Goal: Task Accomplishment & Management: Manage account settings

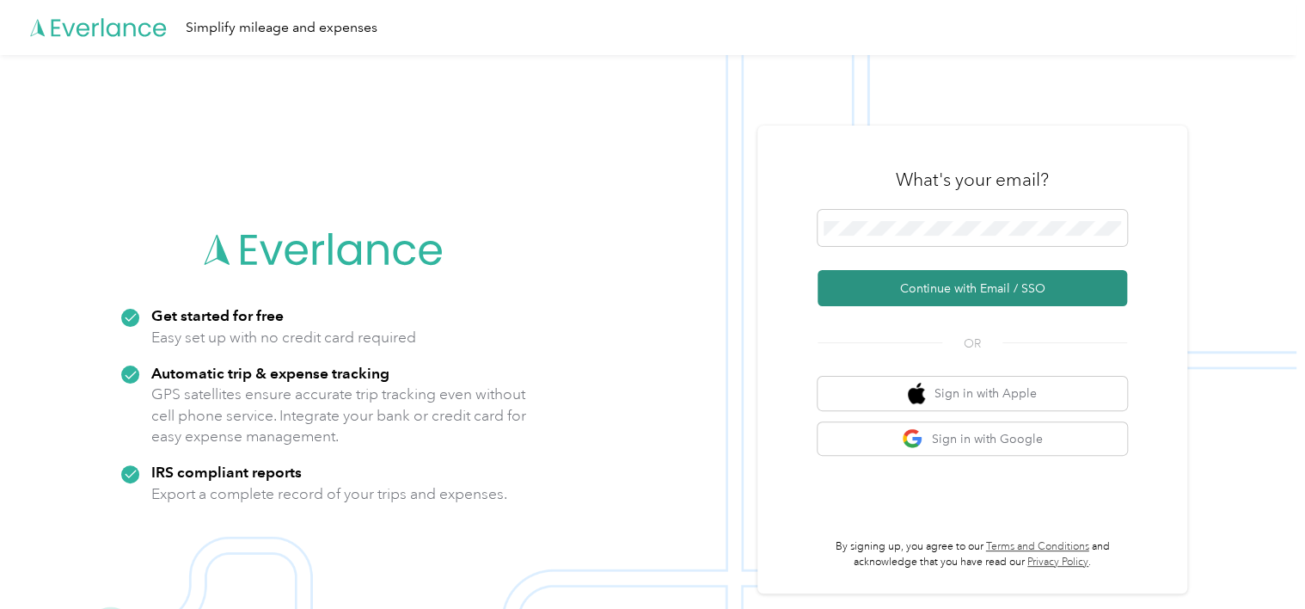
click at [1069, 299] on button "Continue with Email / SSO" at bounding box center [971, 288] width 309 height 36
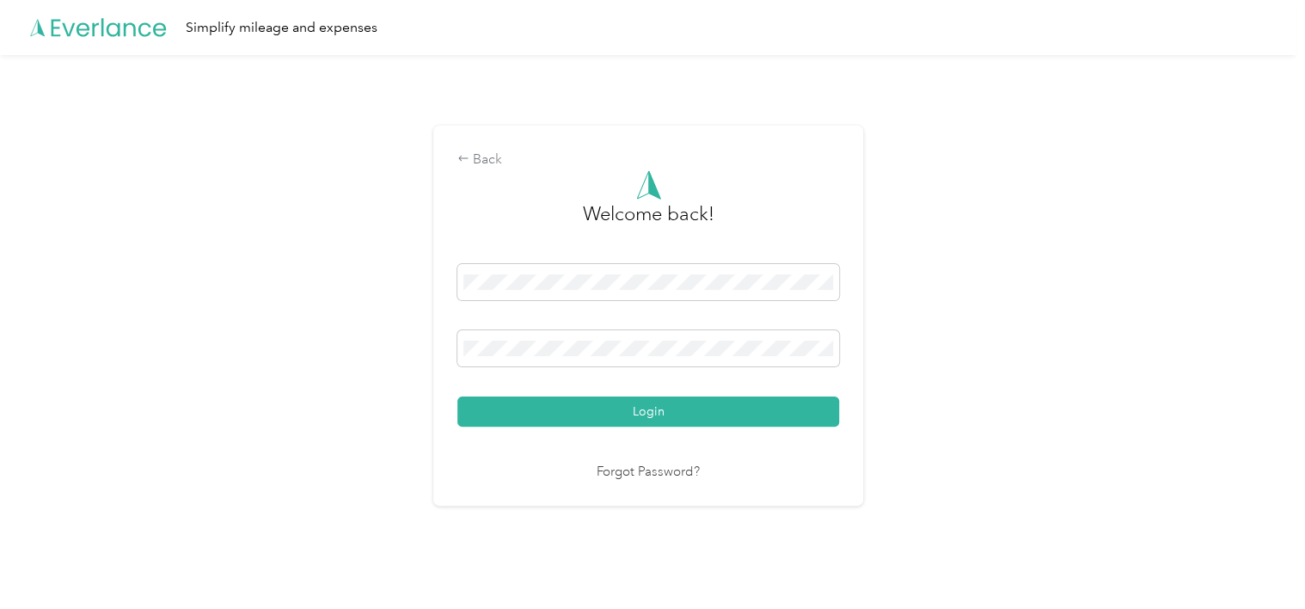
click at [959, 334] on div "Back Welcome back! Login Forgot Password?" at bounding box center [648, 323] width 1296 height 536
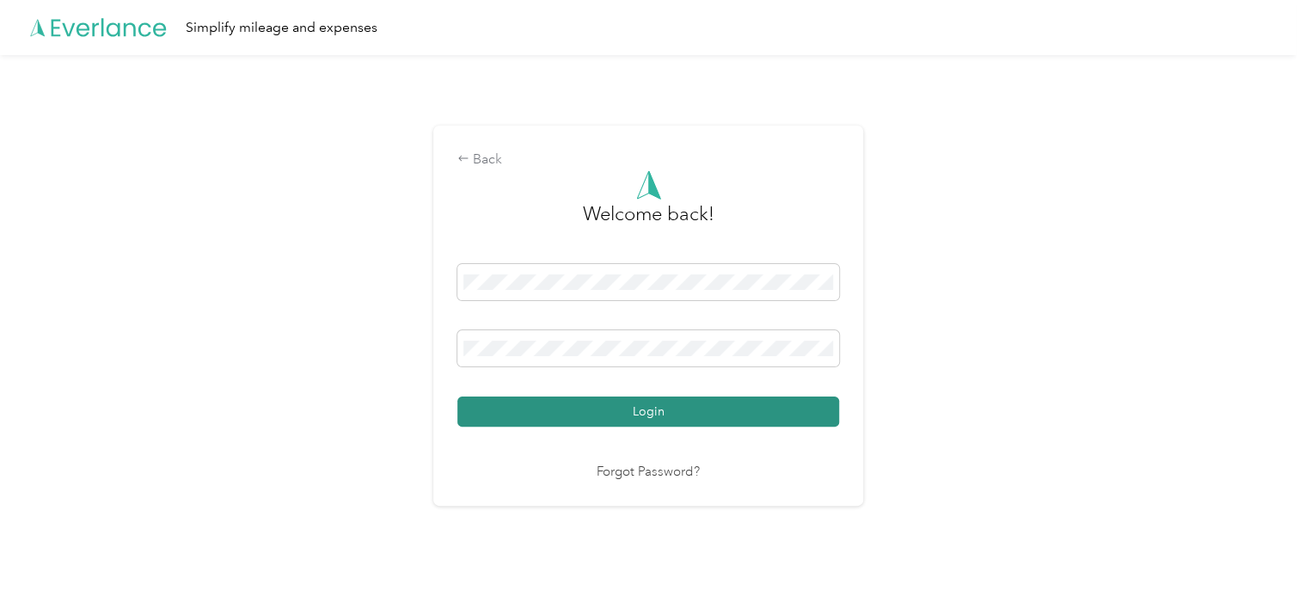
click at [725, 410] on button "Login" at bounding box center [648, 411] width 382 height 30
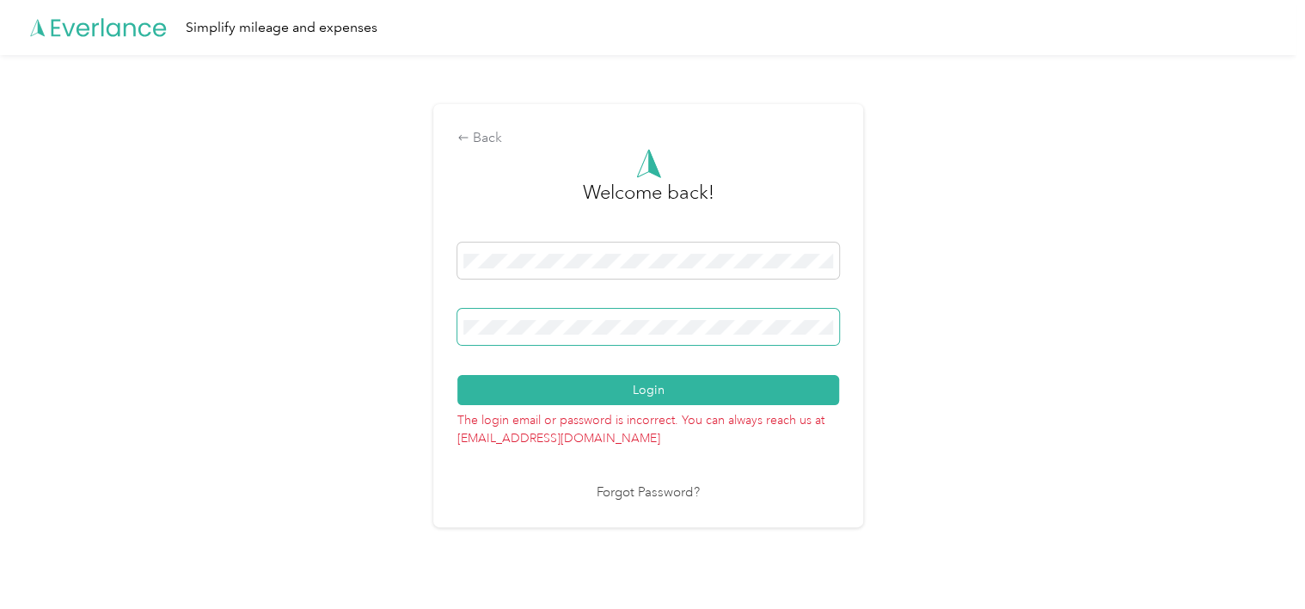
click at [578, 338] on span at bounding box center [648, 327] width 382 height 36
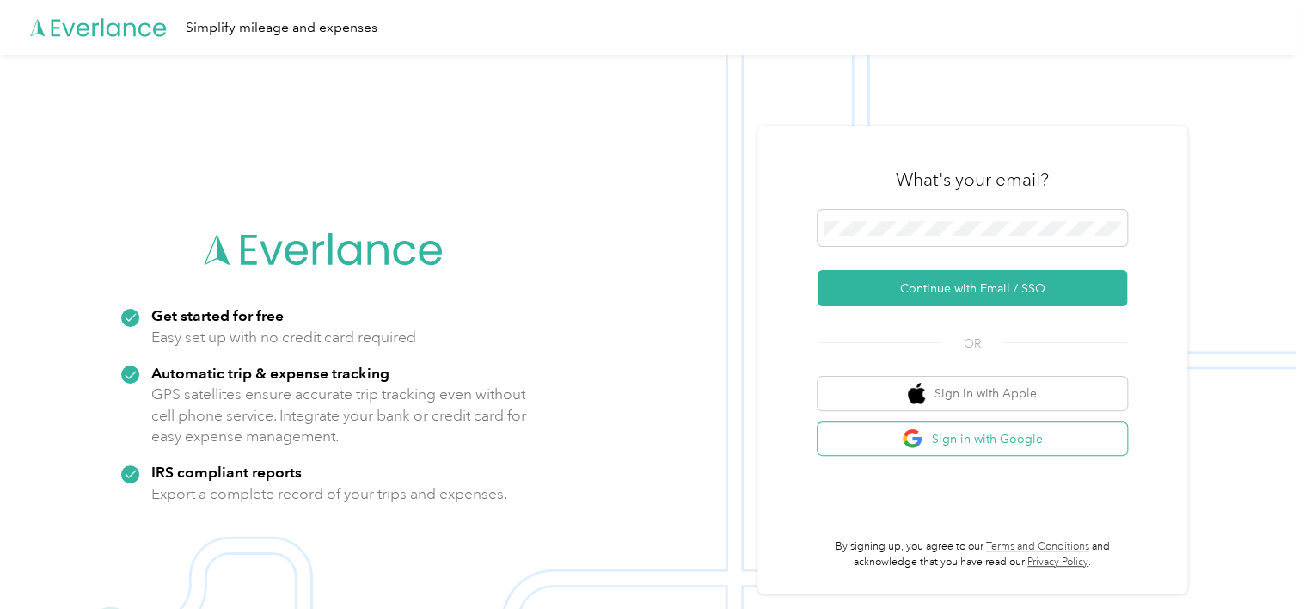
click at [972, 450] on button "Sign in with Google" at bounding box center [971, 439] width 309 height 34
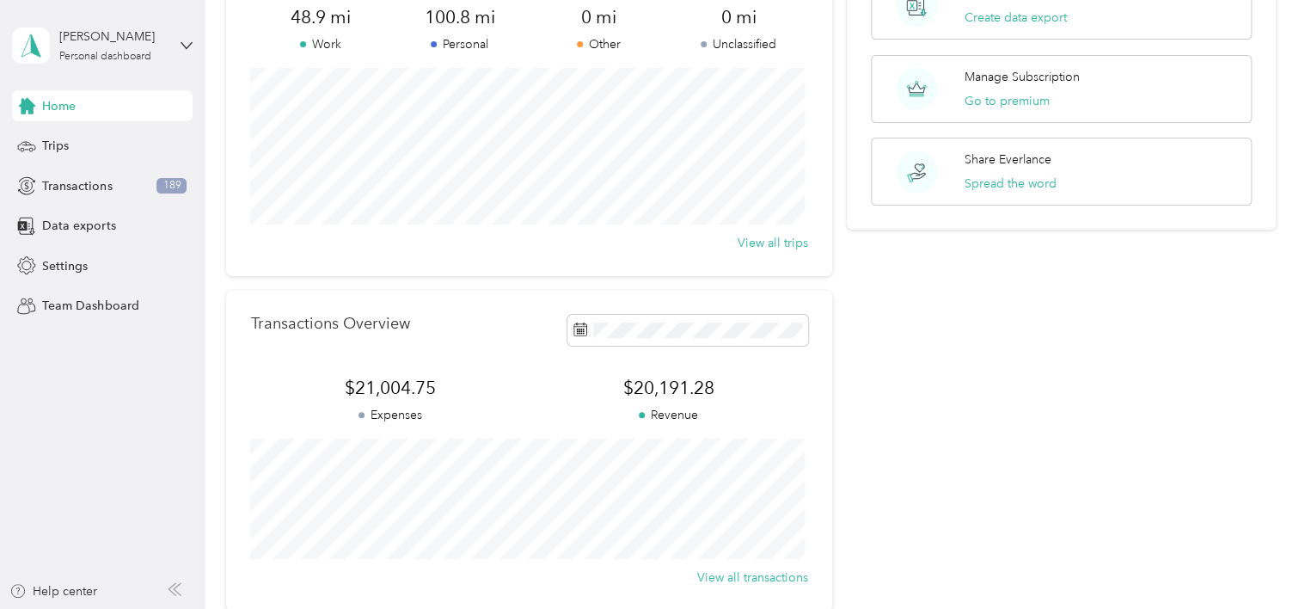
scroll to position [172, 0]
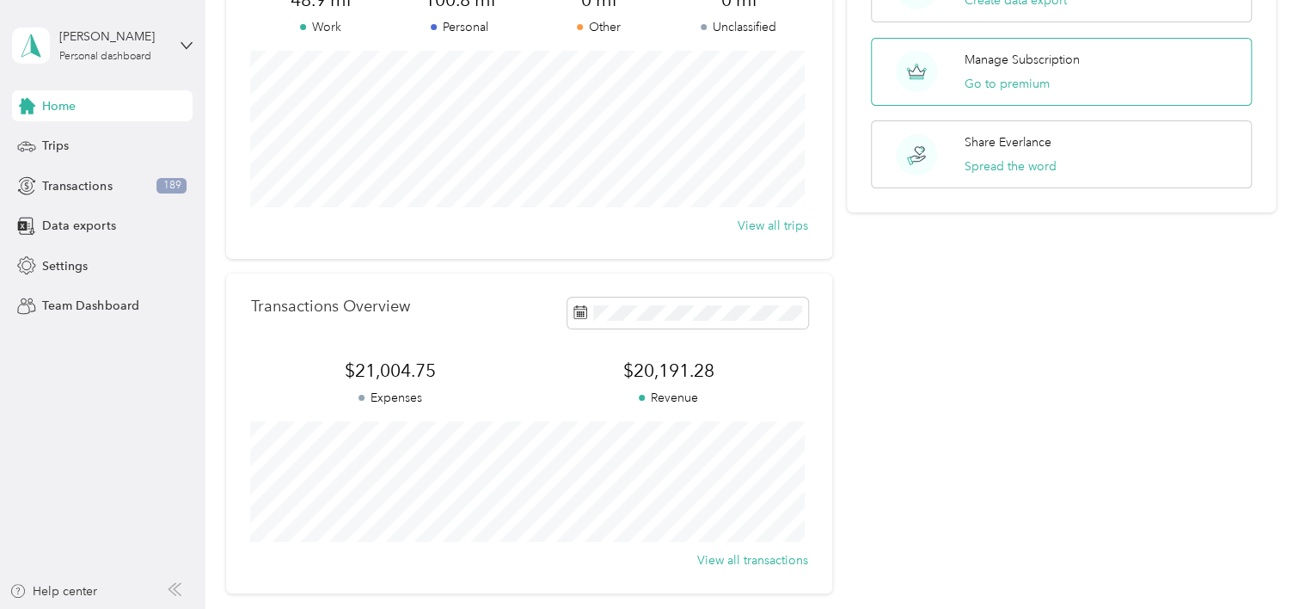
click at [1090, 73] on div "Manage Subscription Go to premium" at bounding box center [1061, 72] width 380 height 68
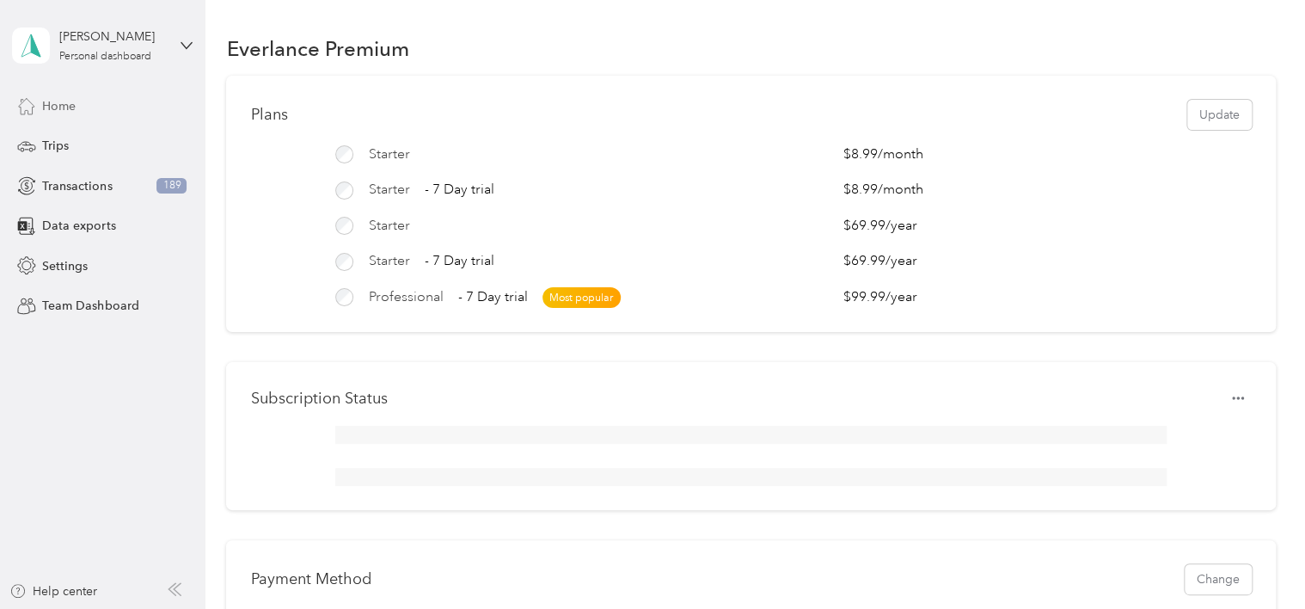
click at [93, 111] on div "Home" at bounding box center [102, 105] width 181 height 31
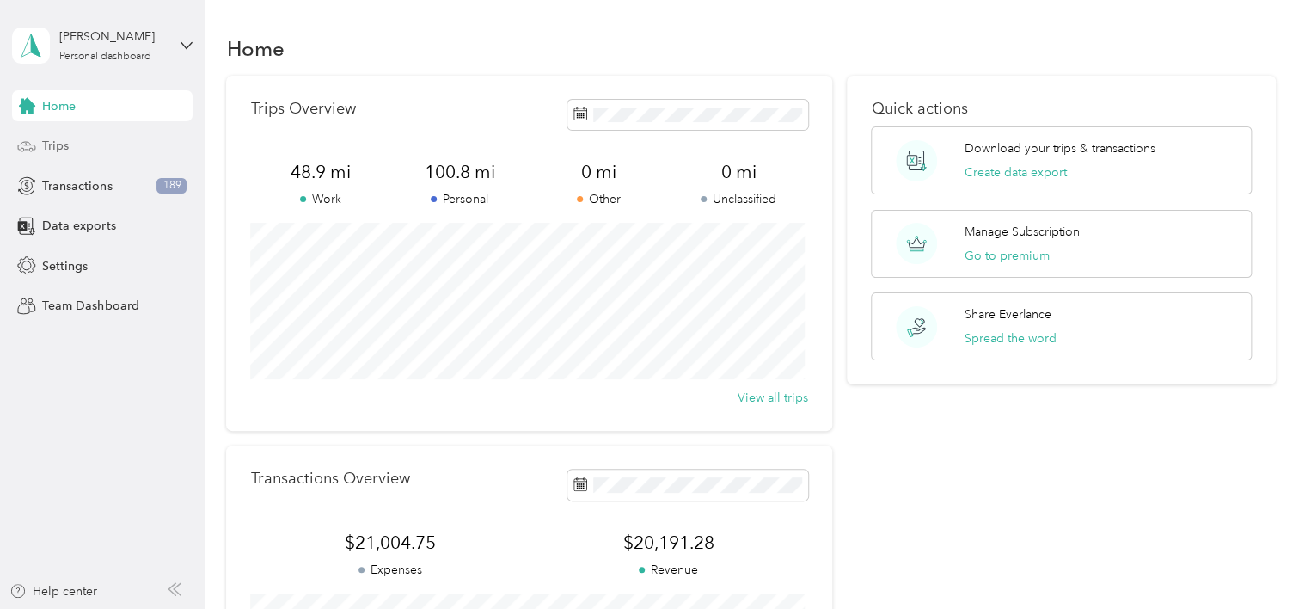
click at [76, 141] on div "Trips" at bounding box center [102, 146] width 181 height 31
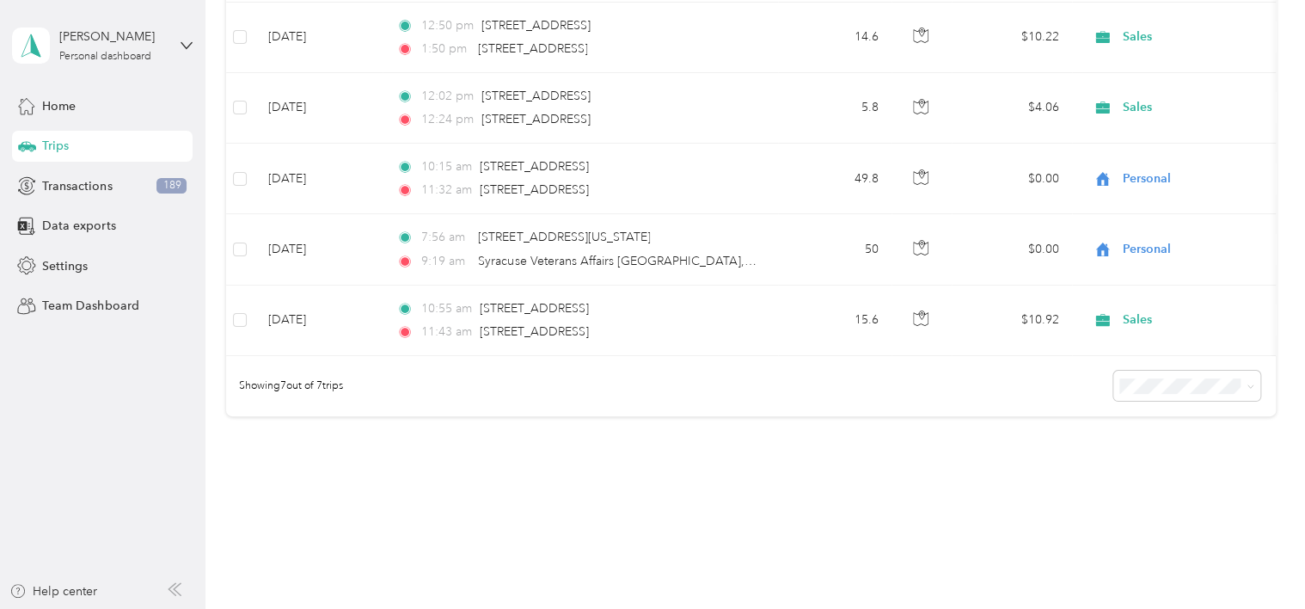
scroll to position [430, 0]
click at [67, 225] on span "Data exports" at bounding box center [78, 226] width 73 height 18
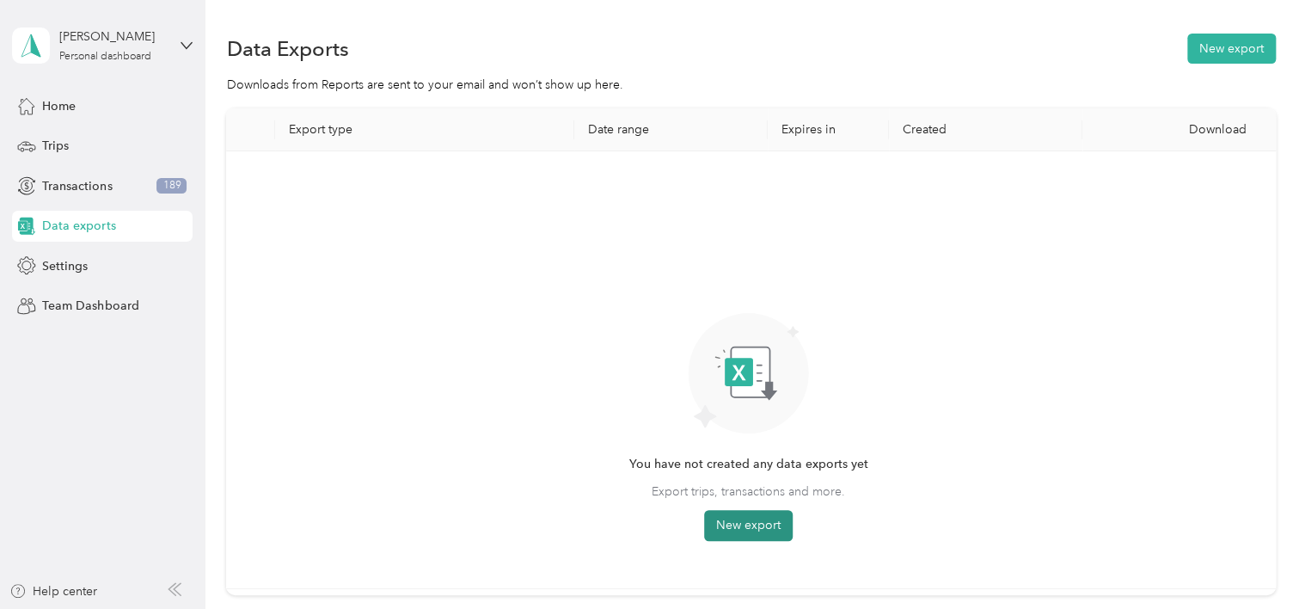
click at [708, 531] on button "New export" at bounding box center [748, 525] width 89 height 31
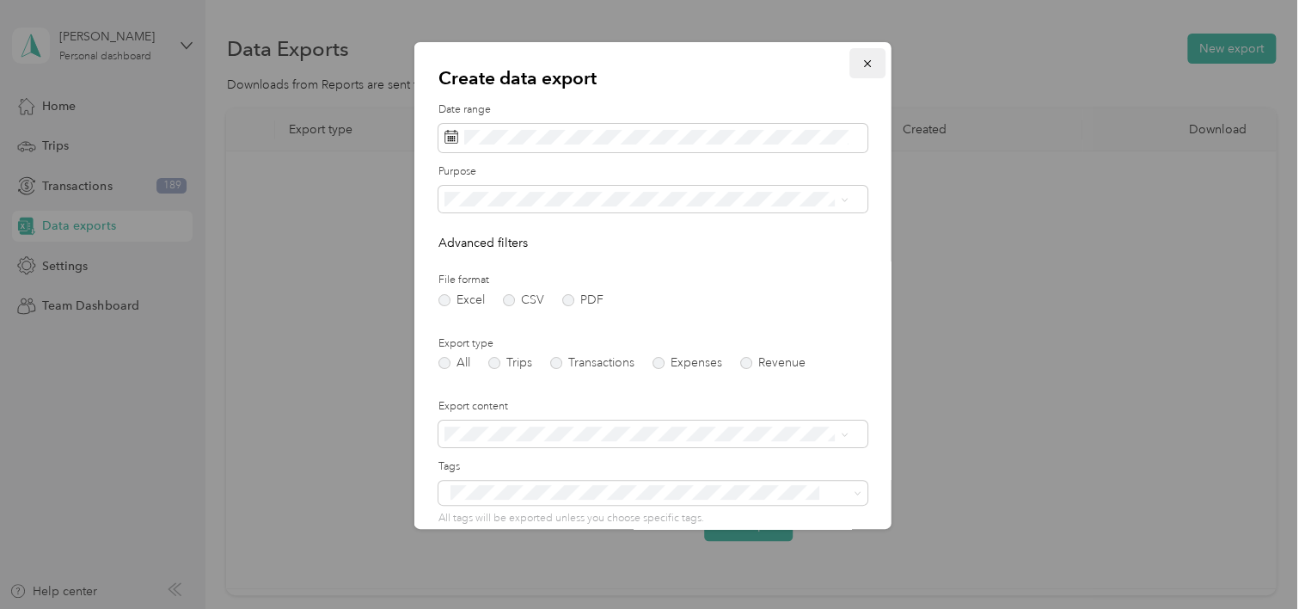
click at [863, 62] on icon "button" at bounding box center [866, 63] width 7 height 7
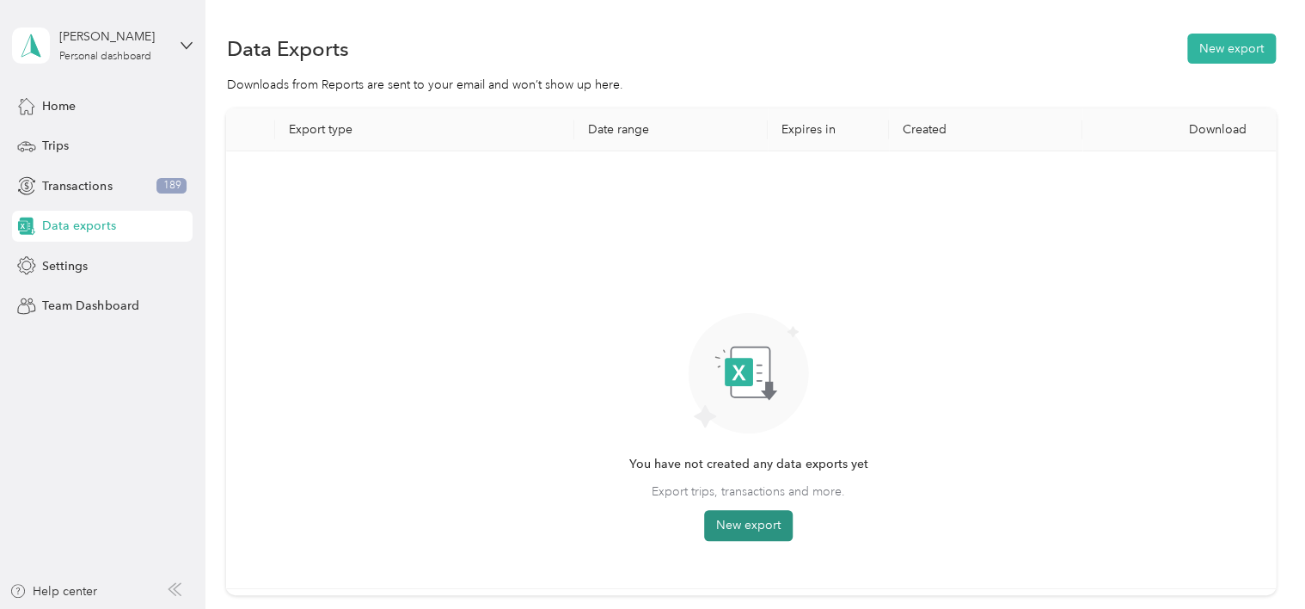
click at [746, 525] on button "New export" at bounding box center [748, 525] width 89 height 31
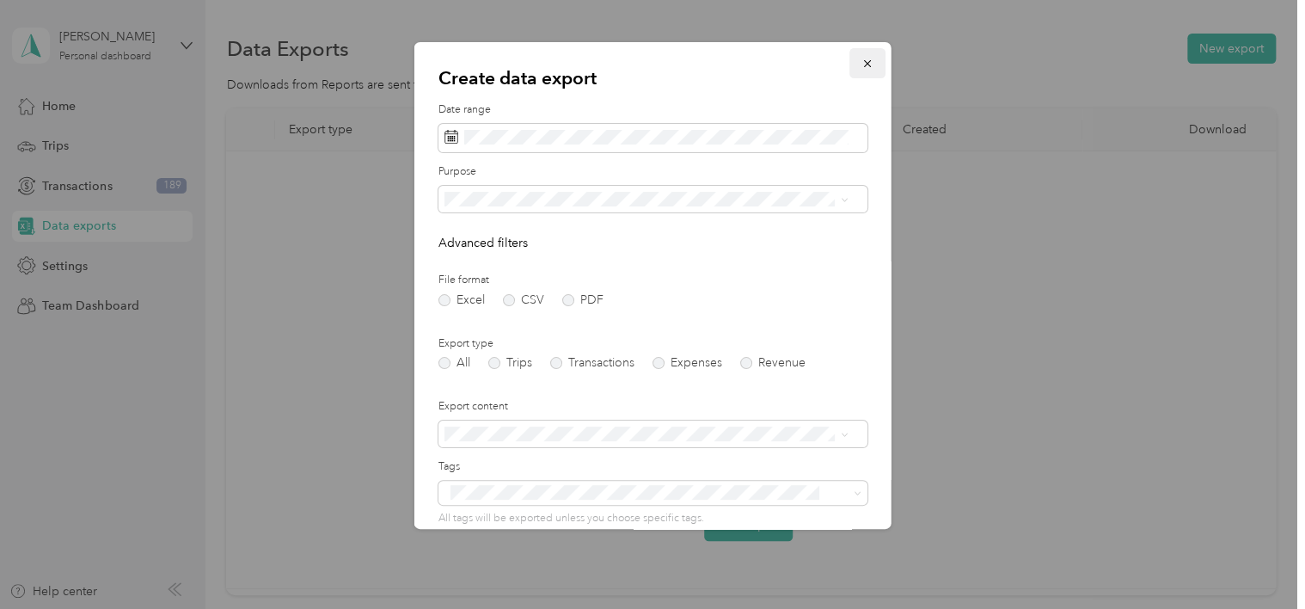
click at [861, 68] on icon "button" at bounding box center [867, 64] width 12 height 12
